Goal: Information Seeking & Learning: Learn about a topic

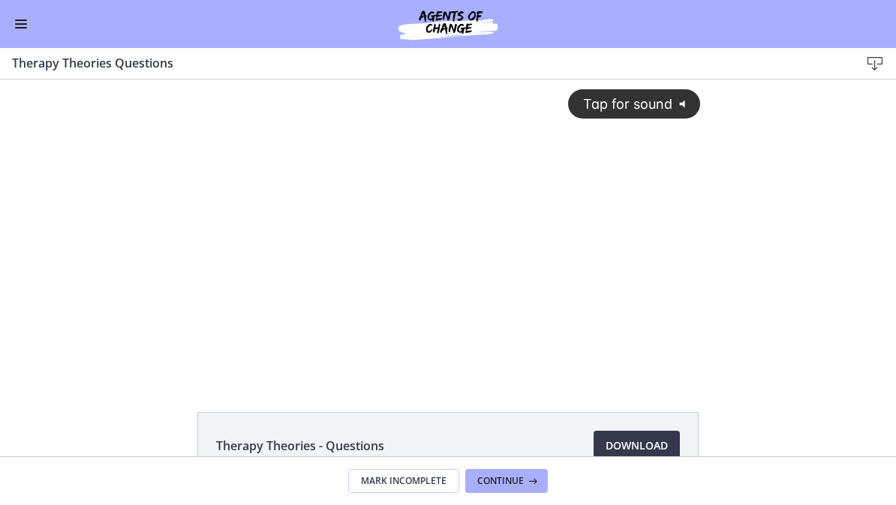
click at [443, 249] on div "Tap for sound @keyframes VOLUME_SMALL_WAVE_FLASH { 0% { opacity: 0; } 33% { opa…" at bounding box center [448, 216] width 524 height 272
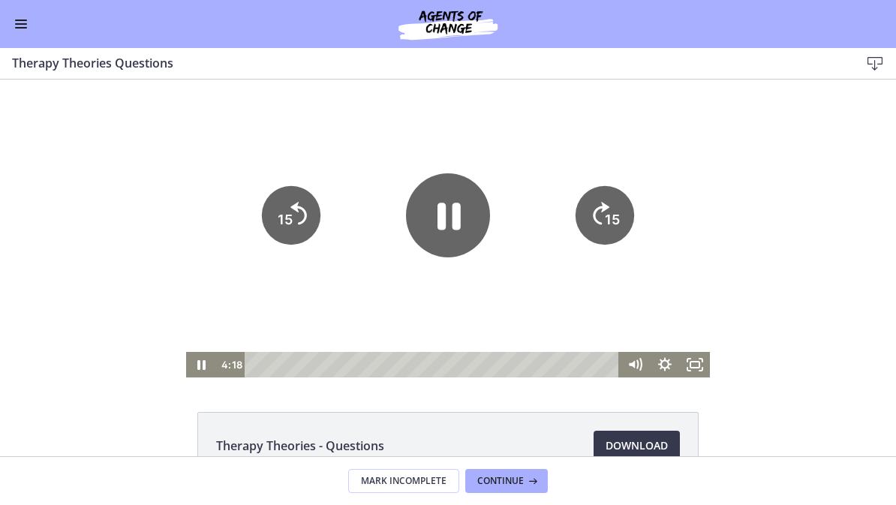
click at [452, 227] on icon "Pause" at bounding box center [448, 215] width 84 height 84
click at [706, 365] on icon "Fullscreen" at bounding box center [695, 365] width 36 height 31
click at [26, 22] on button "Enable menu" at bounding box center [21, 24] width 18 height 18
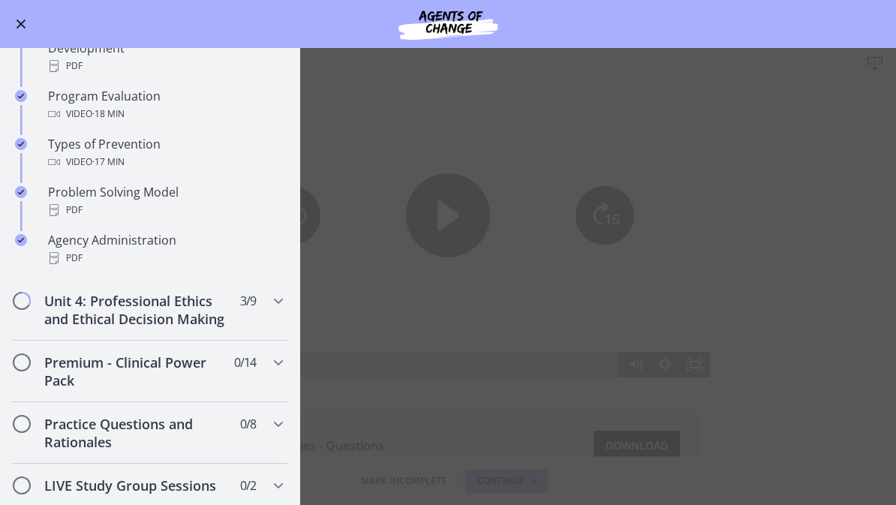
scroll to position [902, 0]
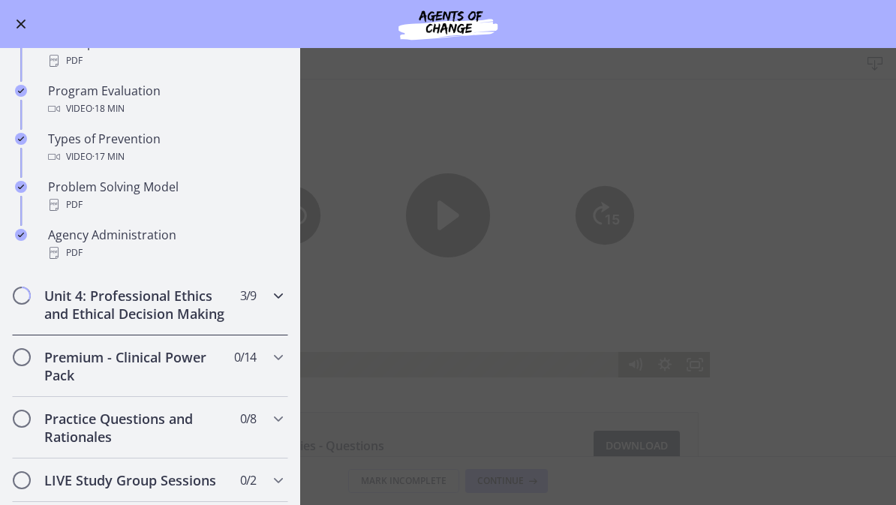
click at [218, 315] on h2 "Unit 4: Professional Ethics and Ethical Decision Making" at bounding box center [135, 305] width 183 height 36
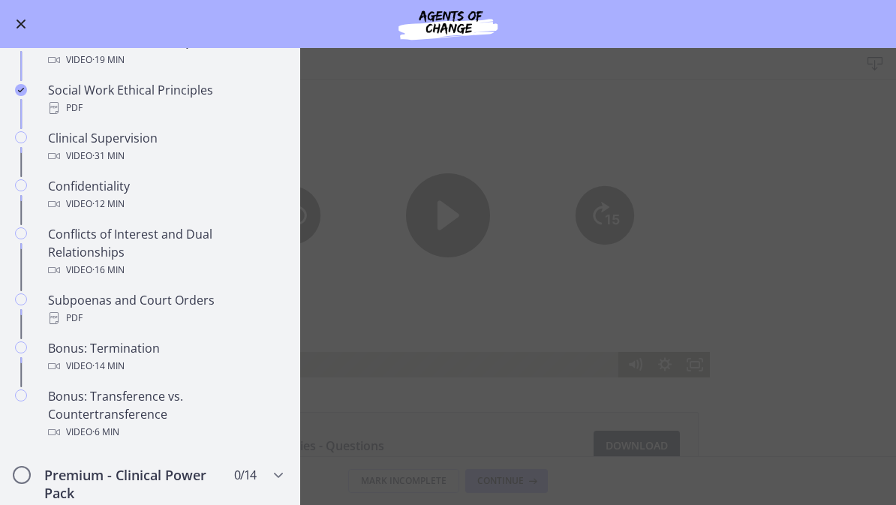
scroll to position [625, 0]
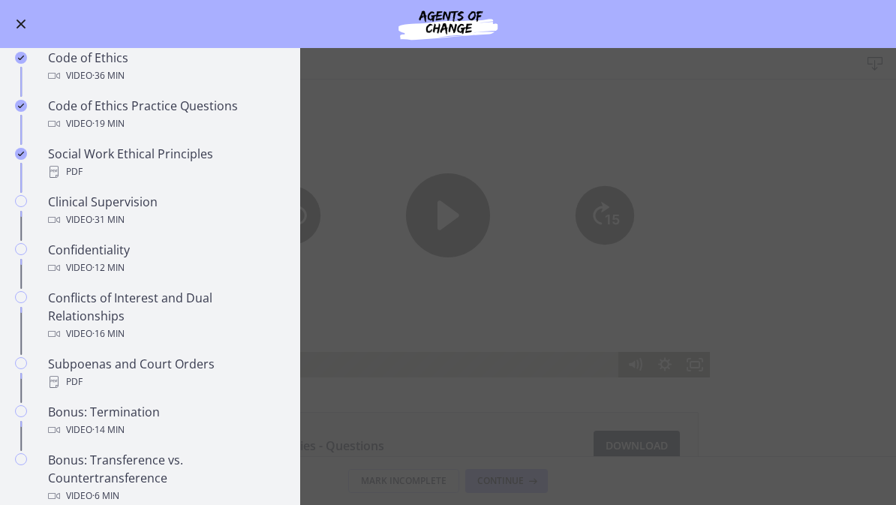
click at [191, 213] on div "Video · 31 min" at bounding box center [165, 220] width 234 height 18
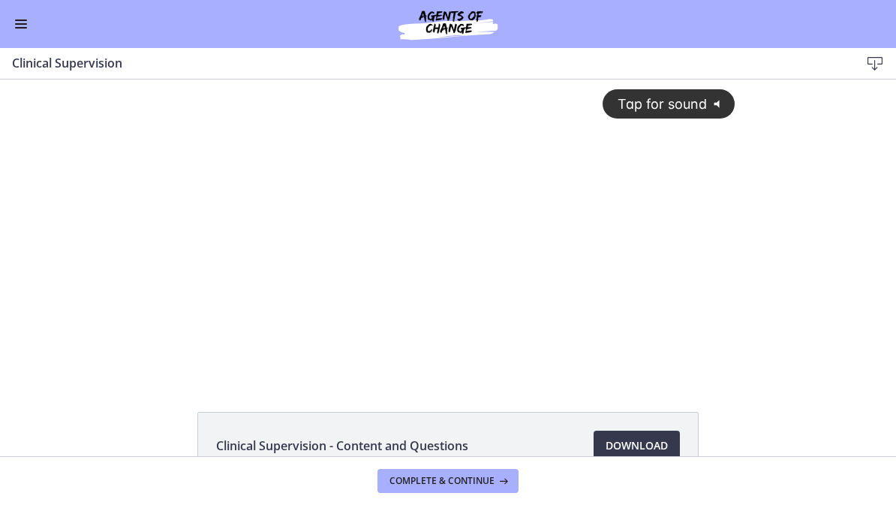
click at [676, 309] on div "Tap for sound @keyframes VOLUME_SMALL_WAVE_FLASH { 0% { opacity: 0; } 33% { opa…" at bounding box center [448, 216] width 592 height 272
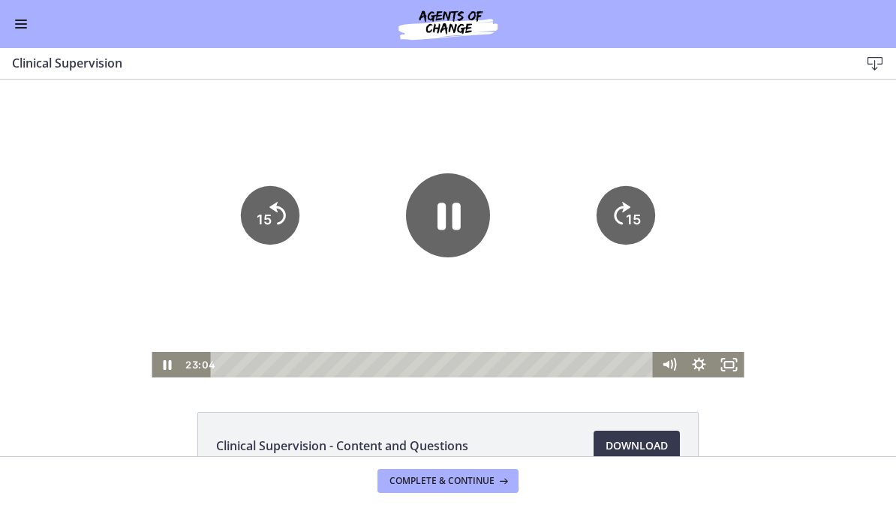
click at [728, 372] on icon "Fullscreen" at bounding box center [730, 365] width 30 height 26
